Goal: Information Seeking & Learning: Find specific page/section

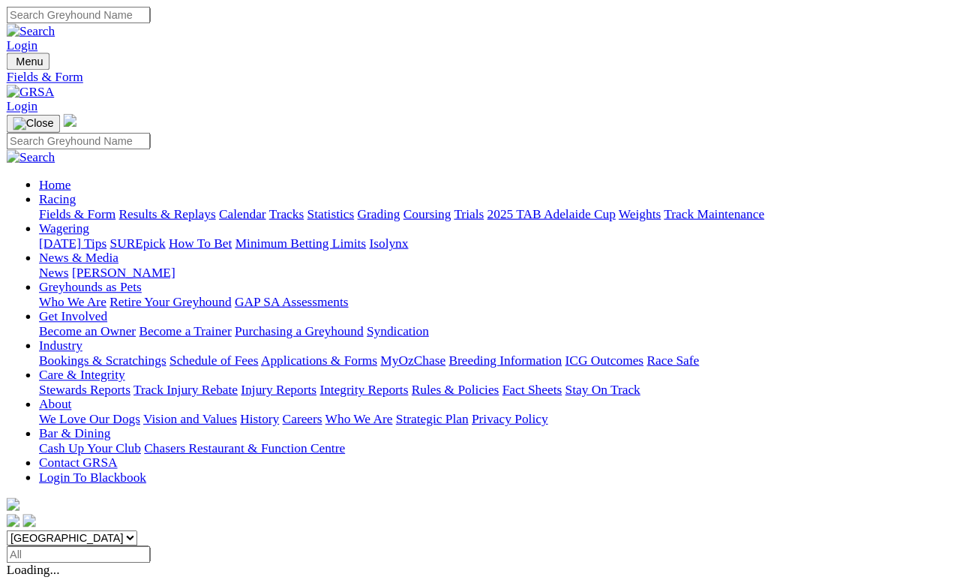
scroll to position [53, 0]
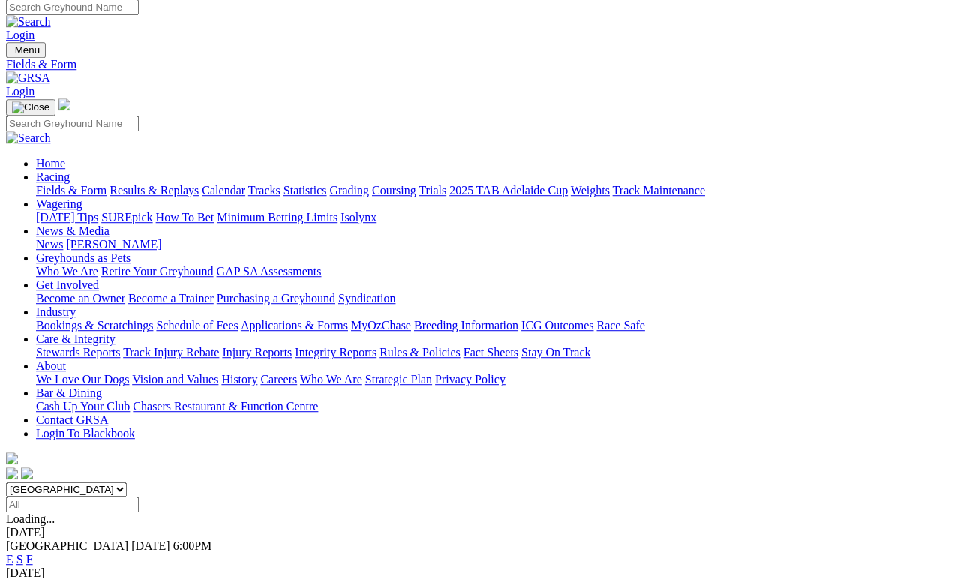
scroll to position [7, 0]
click at [446, 184] on link "Trials" at bounding box center [433, 190] width 28 height 13
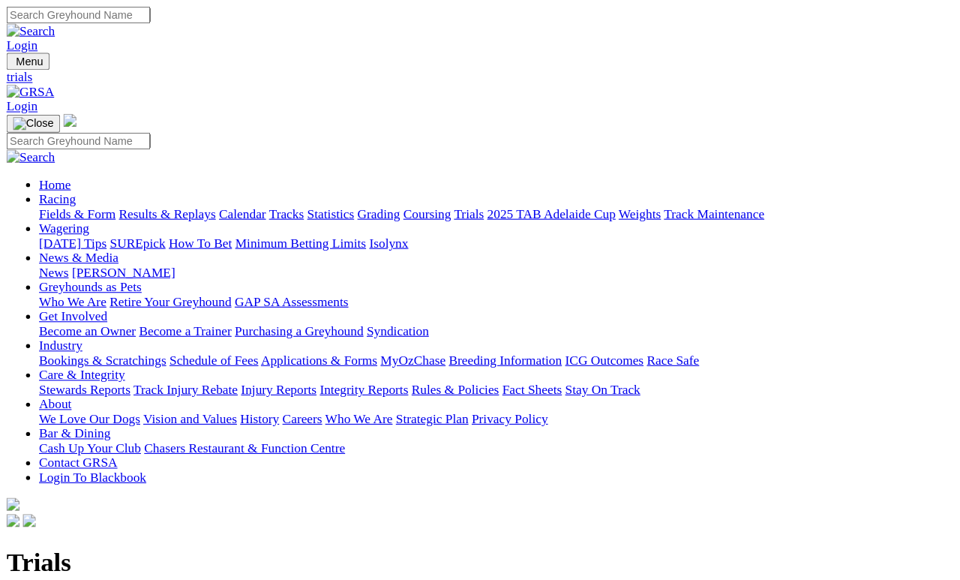
scroll to position [7, 0]
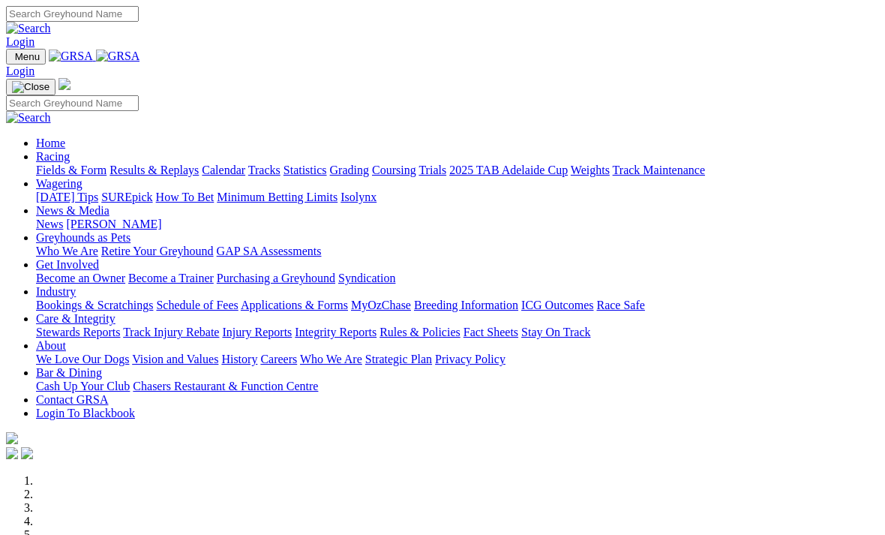
click at [70, 150] on link "Racing" at bounding box center [53, 156] width 34 height 13
click at [446, 164] on link "Trials" at bounding box center [433, 170] width 28 height 13
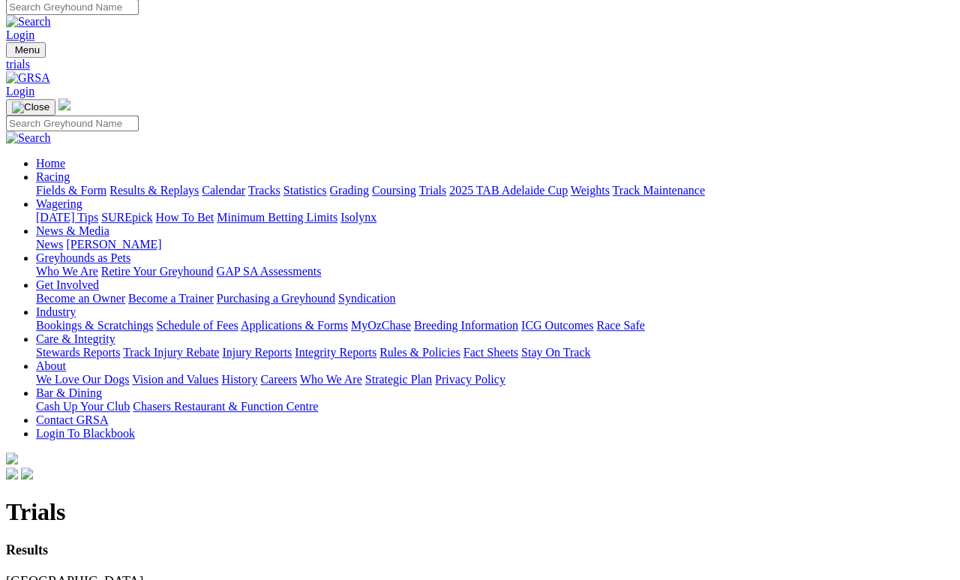
scroll to position [7, 0]
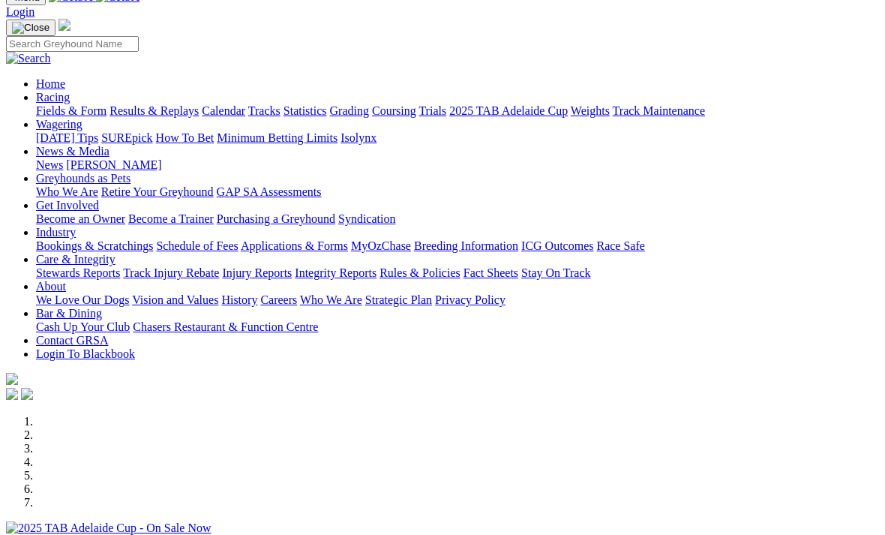
scroll to position [58, 0]
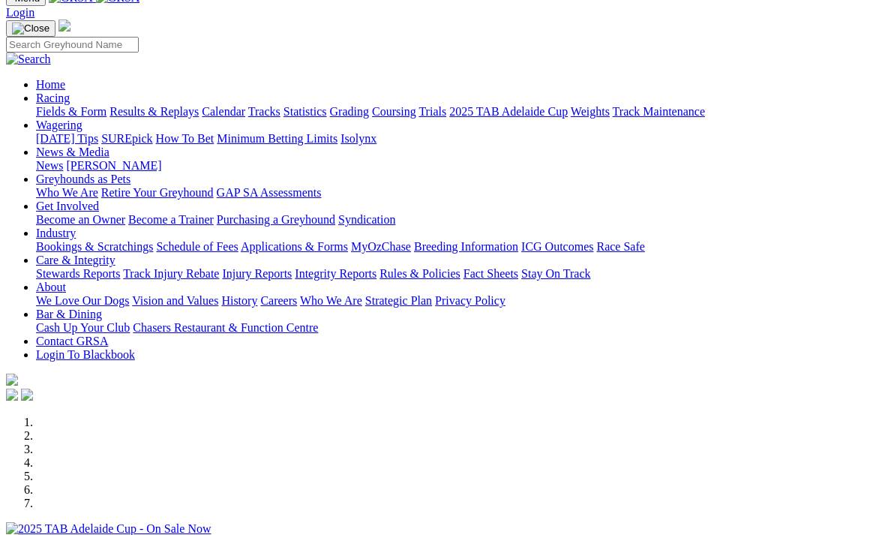
scroll to position [0, 0]
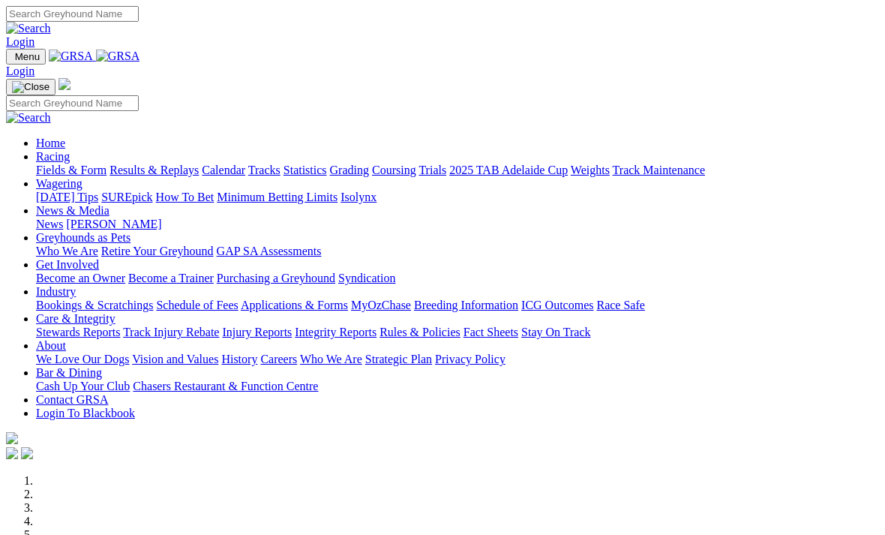
click at [70, 150] on link "Racing" at bounding box center [53, 156] width 34 height 13
click at [446, 164] on link "Trials" at bounding box center [433, 170] width 28 height 13
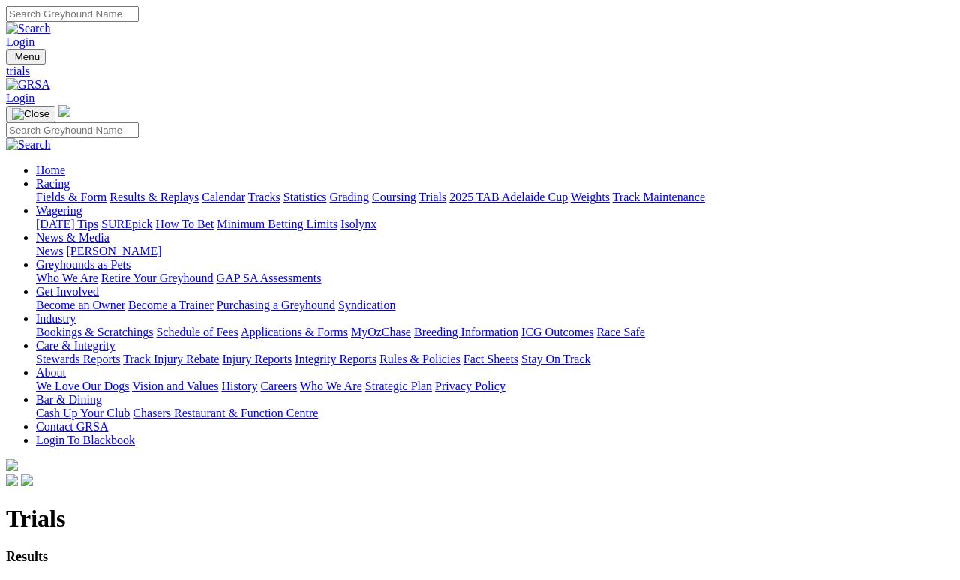
scroll to position [7, 0]
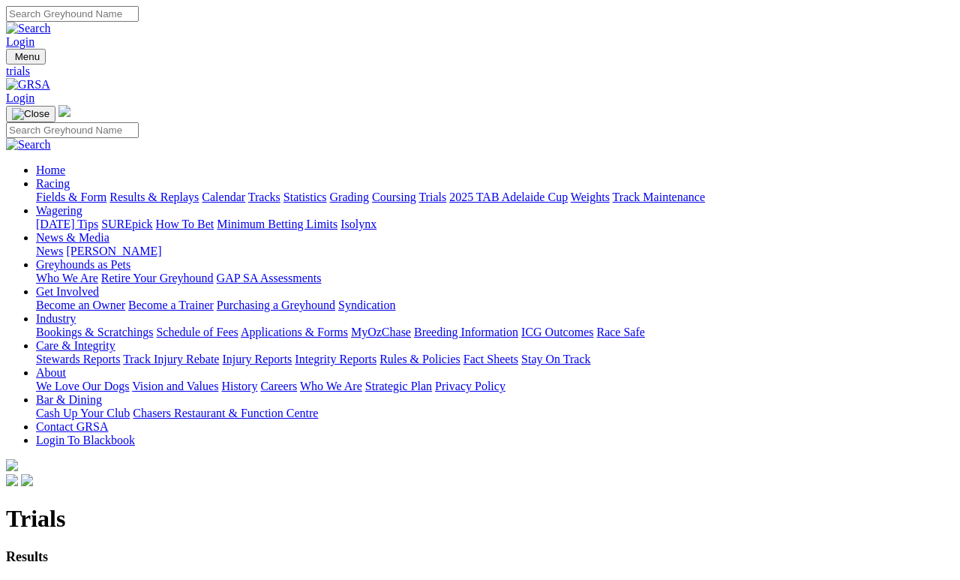
scroll to position [25, 0]
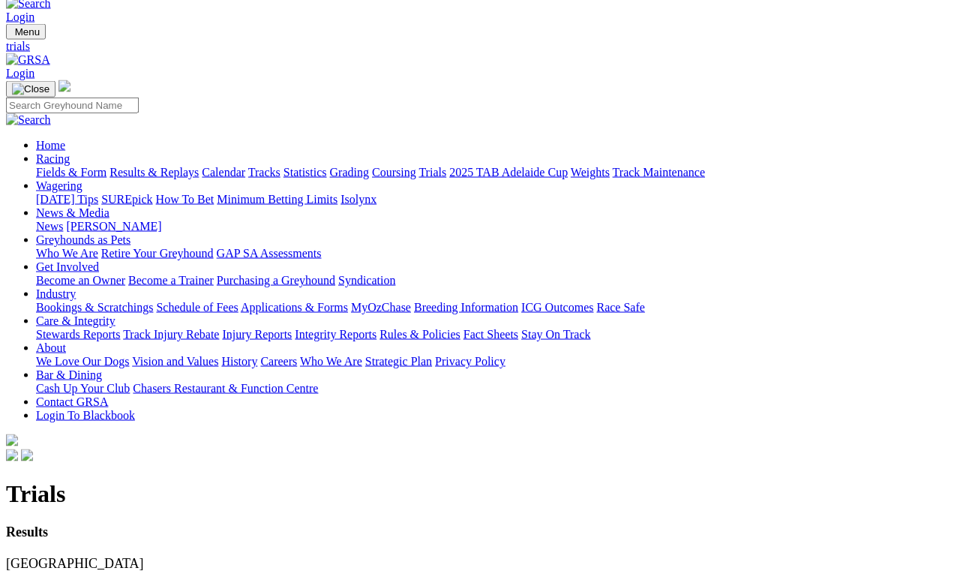
click at [45, 579] on link "[DATE]" at bounding box center [25, 590] width 39 height 13
